Goal: Information Seeking & Learning: Learn about a topic

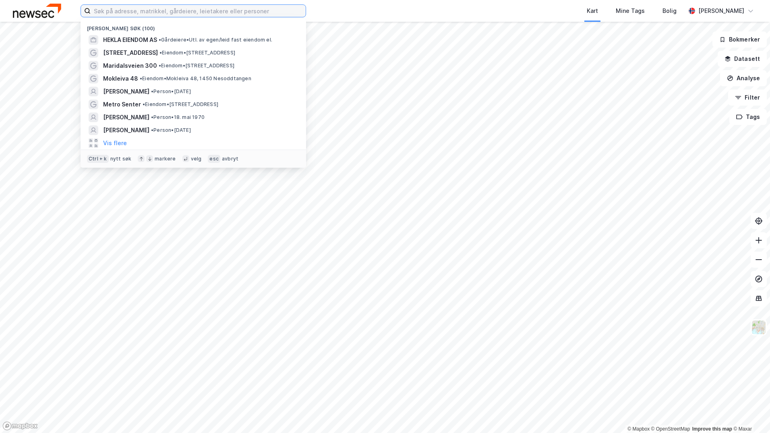
click at [216, 10] on input at bounding box center [198, 11] width 215 height 12
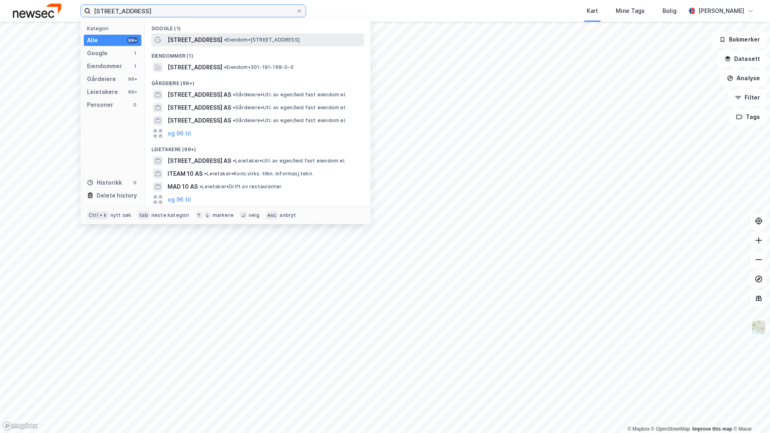
type input "[STREET_ADDRESS]"
click at [261, 39] on span "• Eiendom • [STREET_ADDRESS]" at bounding box center [262, 40] width 76 height 6
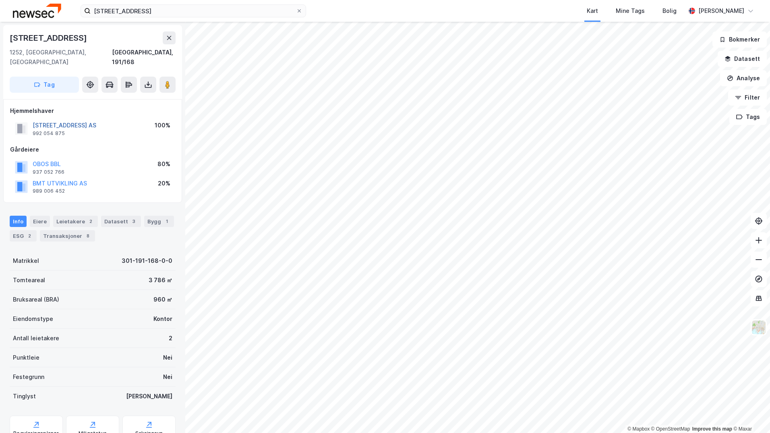
click at [0, 0] on button "[STREET_ADDRESS] AS" at bounding box center [0, 0] width 0 height 0
click at [64, 230] on div "Transaksjoner 9" at bounding box center [67, 235] width 55 height 11
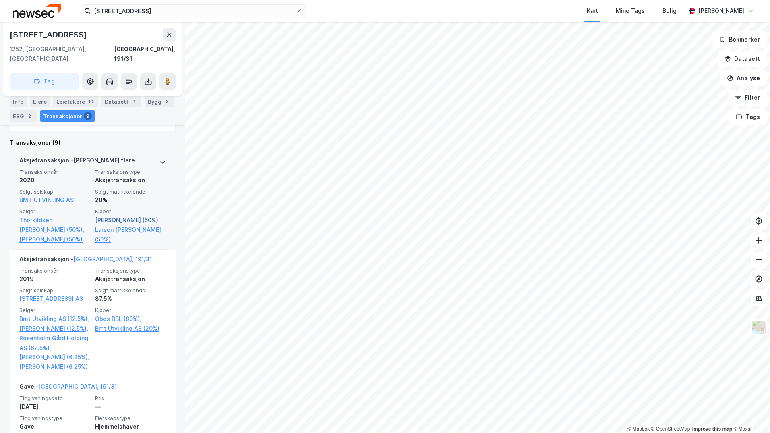
scroll to position [282, 0]
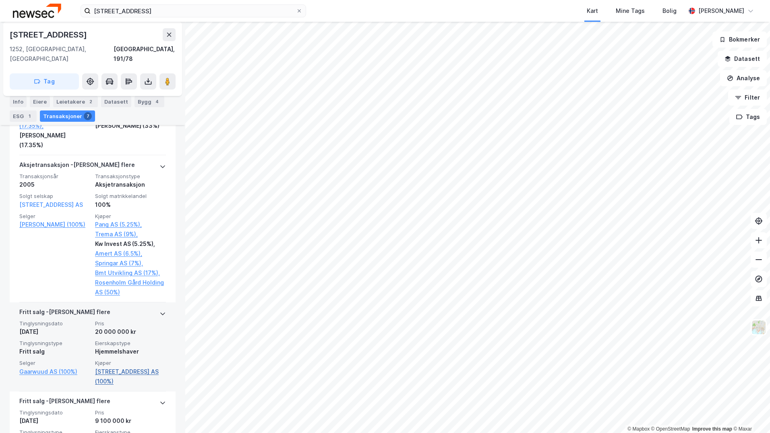
scroll to position [657, 0]
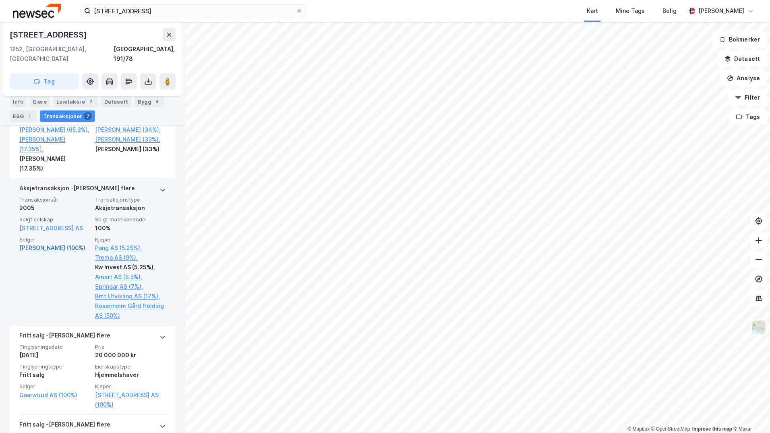
click at [61, 250] on link "[PERSON_NAME] (100%)" at bounding box center [54, 248] width 71 height 10
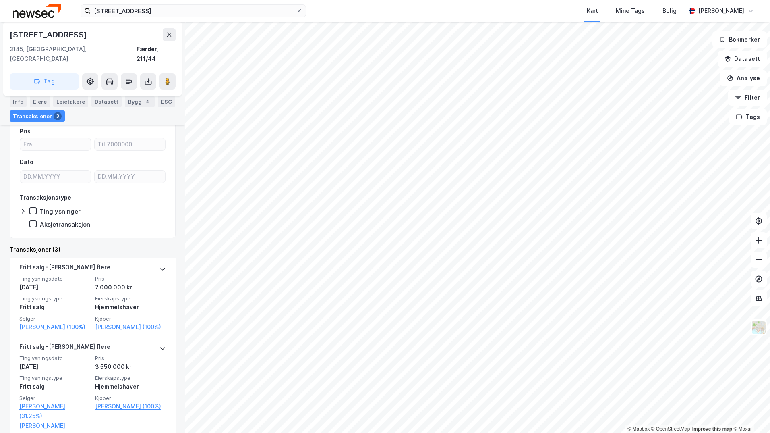
scroll to position [161, 0]
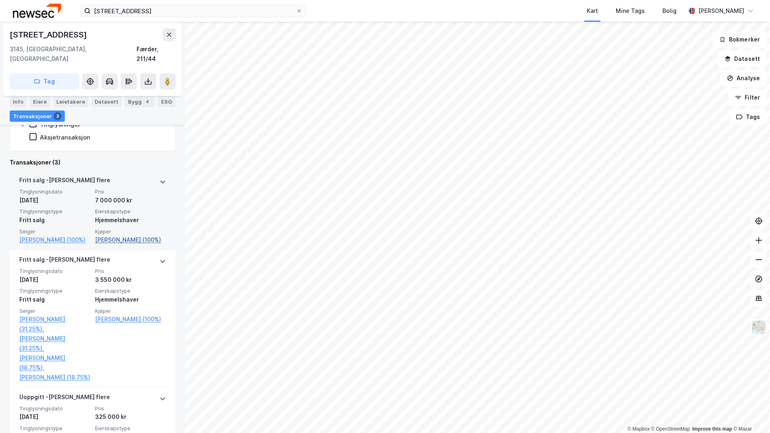
click at [113, 235] on link "[PERSON_NAME] (100%)" at bounding box center [130, 240] width 71 height 10
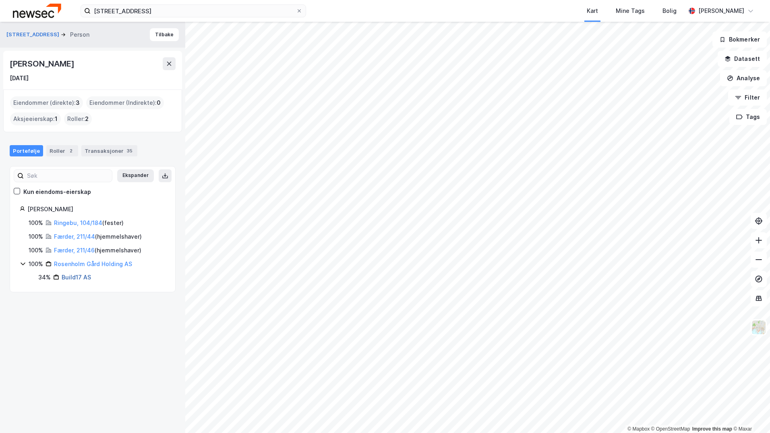
click at [79, 278] on link "Build17 AS" at bounding box center [76, 277] width 29 height 7
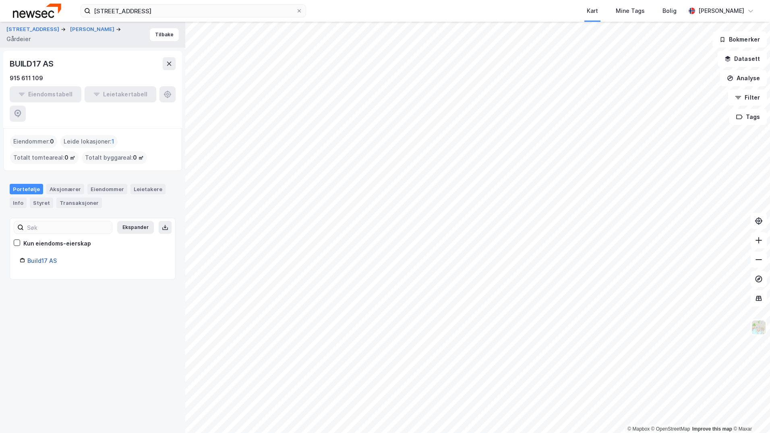
click at [50, 257] on link "Build17 AS" at bounding box center [41, 260] width 29 height 7
click at [159, 10] on input "[STREET_ADDRESS]" at bounding box center [194, 11] width 206 height 12
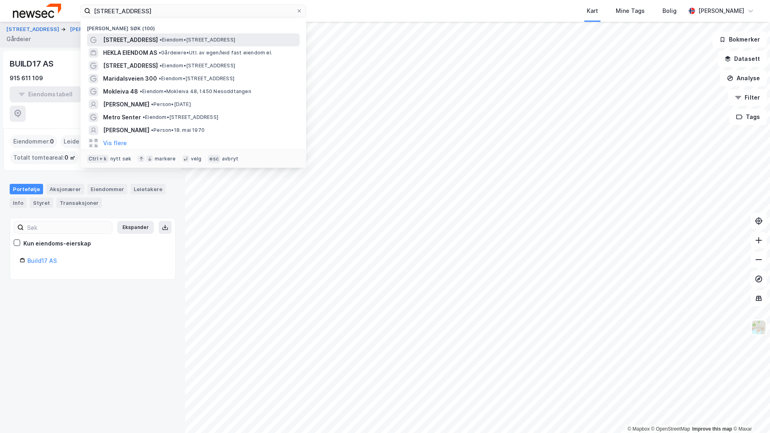
click at [170, 34] on div "[STREET_ADDRESS] • Eiendom • [STREET_ADDRESS]" at bounding box center [193, 39] width 213 height 13
